Goal: Task Accomplishment & Management: Complete application form

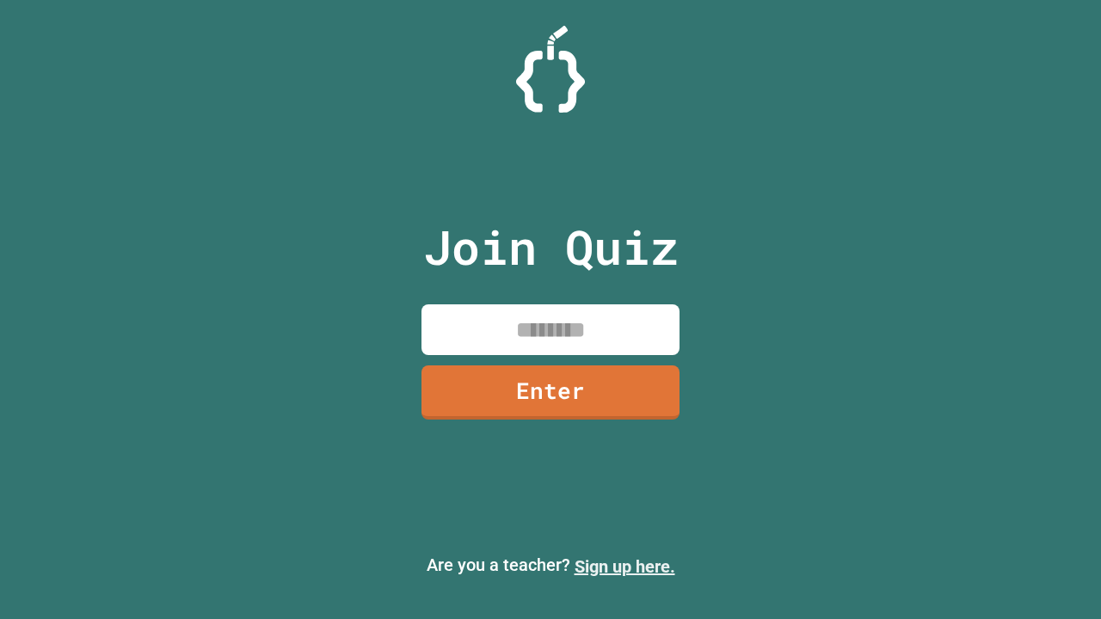
click at [625, 567] on link "Sign up here." at bounding box center [625, 567] width 101 height 21
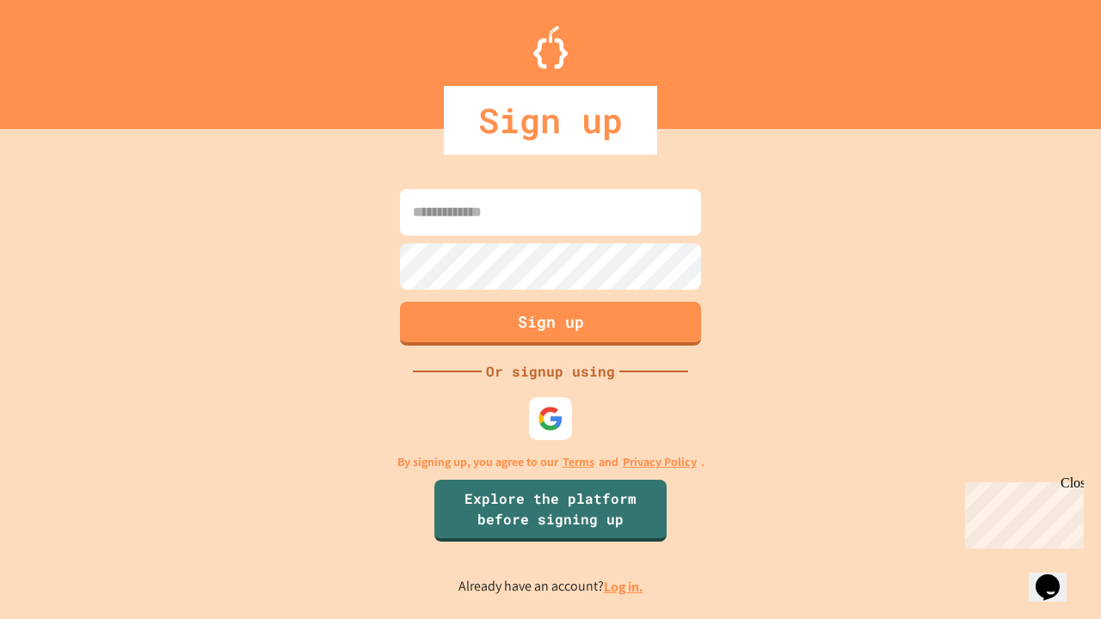
click at [625, 587] on link "Log in." at bounding box center [624, 587] width 40 height 18
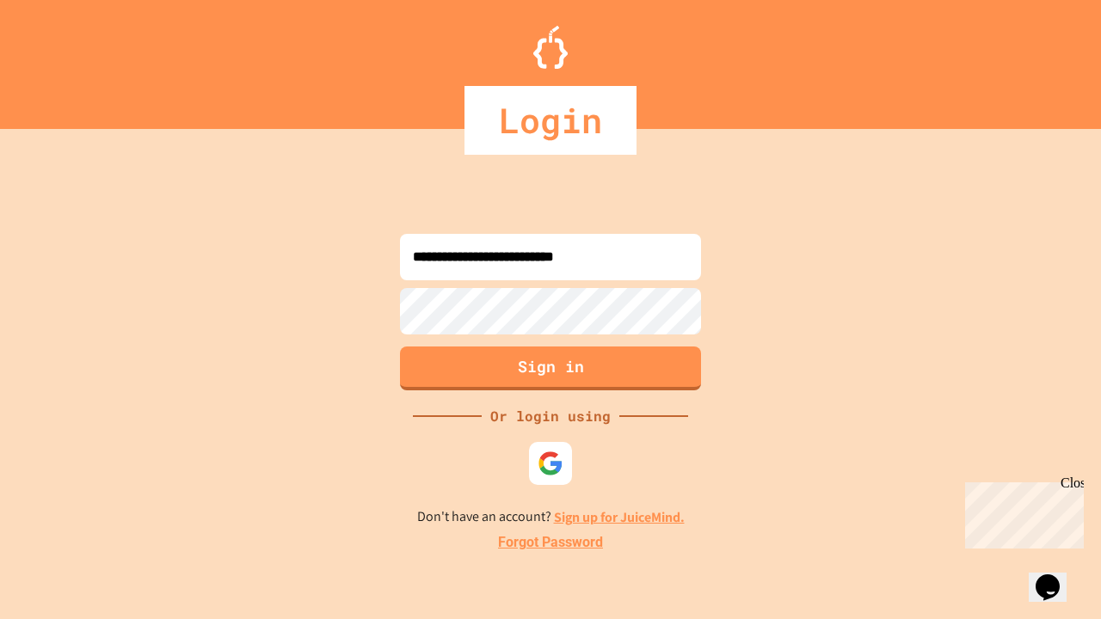
type input "**********"
